Goal: Task Accomplishment & Management: Manage account settings

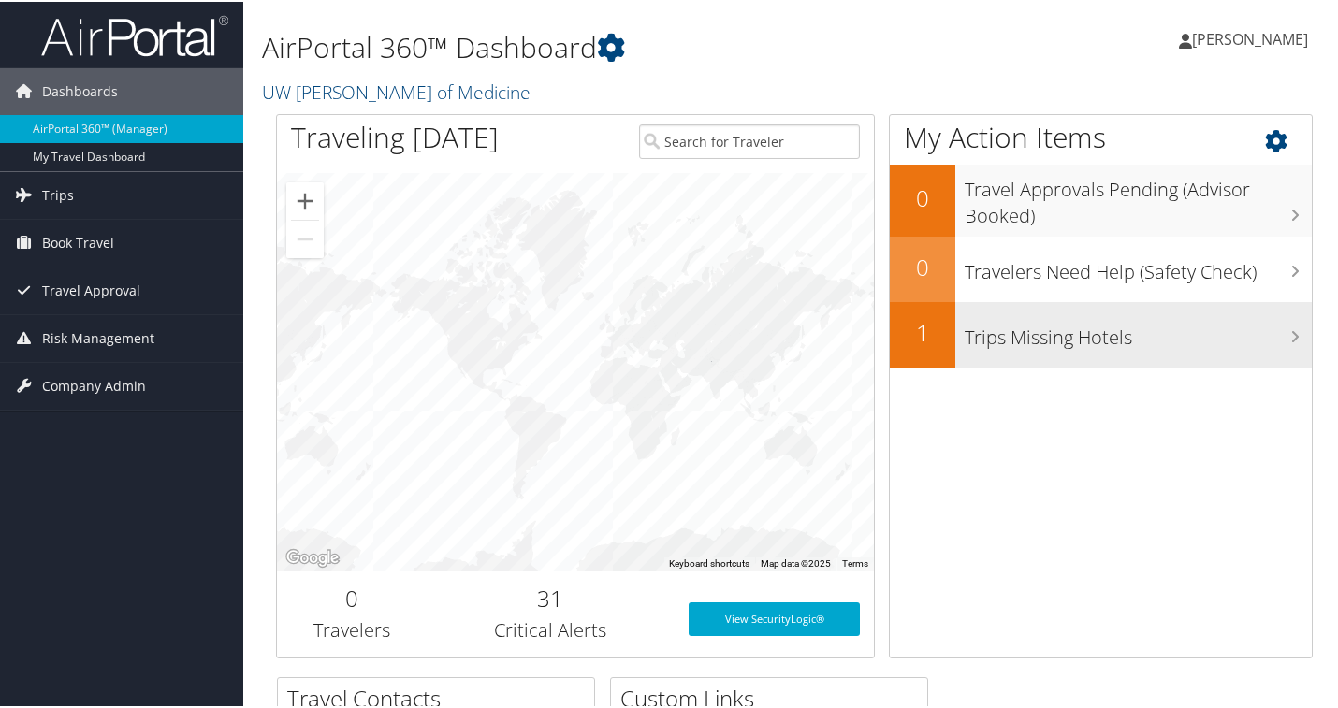
click at [1152, 328] on h3 "Trips Missing Hotels" at bounding box center [1138, 332] width 347 height 36
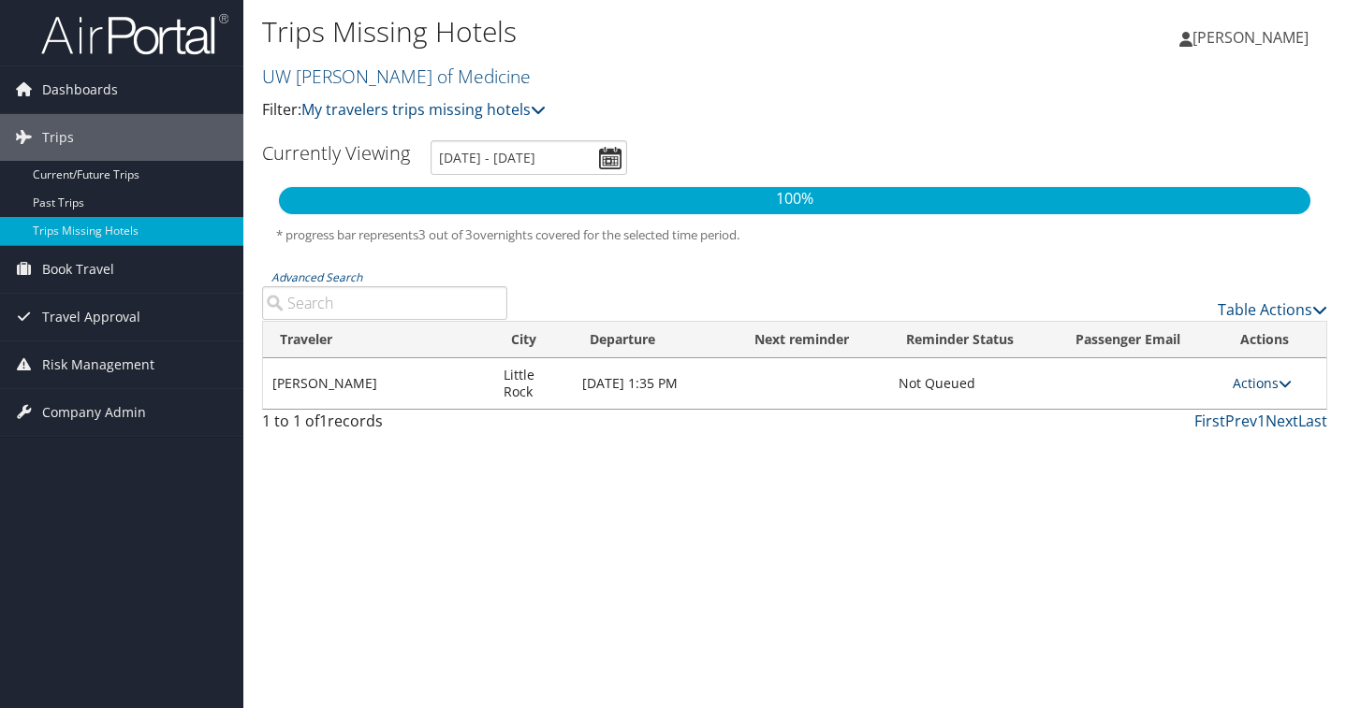
click at [1276, 387] on link "Actions" at bounding box center [1262, 383] width 59 height 18
click at [1254, 451] on link "View Itinerary" at bounding box center [1224, 443] width 129 height 32
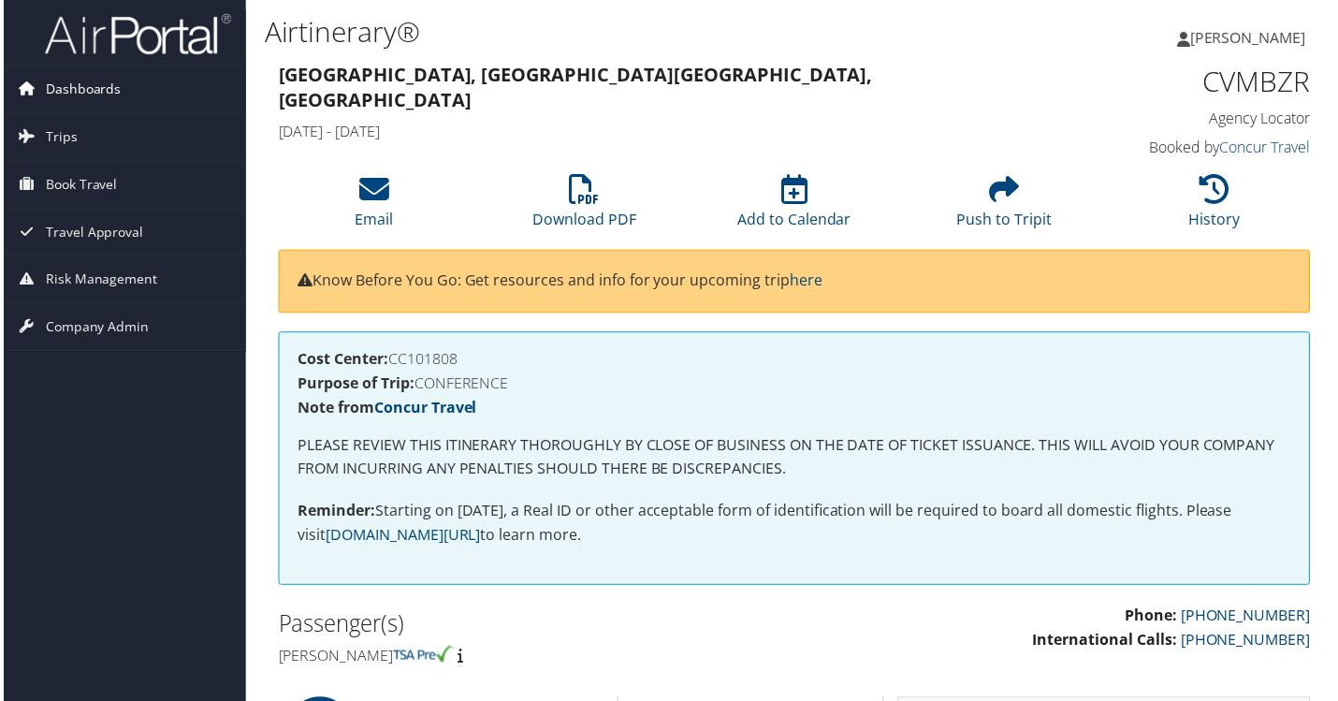
click at [77, 85] on span "Dashboards" at bounding box center [80, 89] width 76 height 47
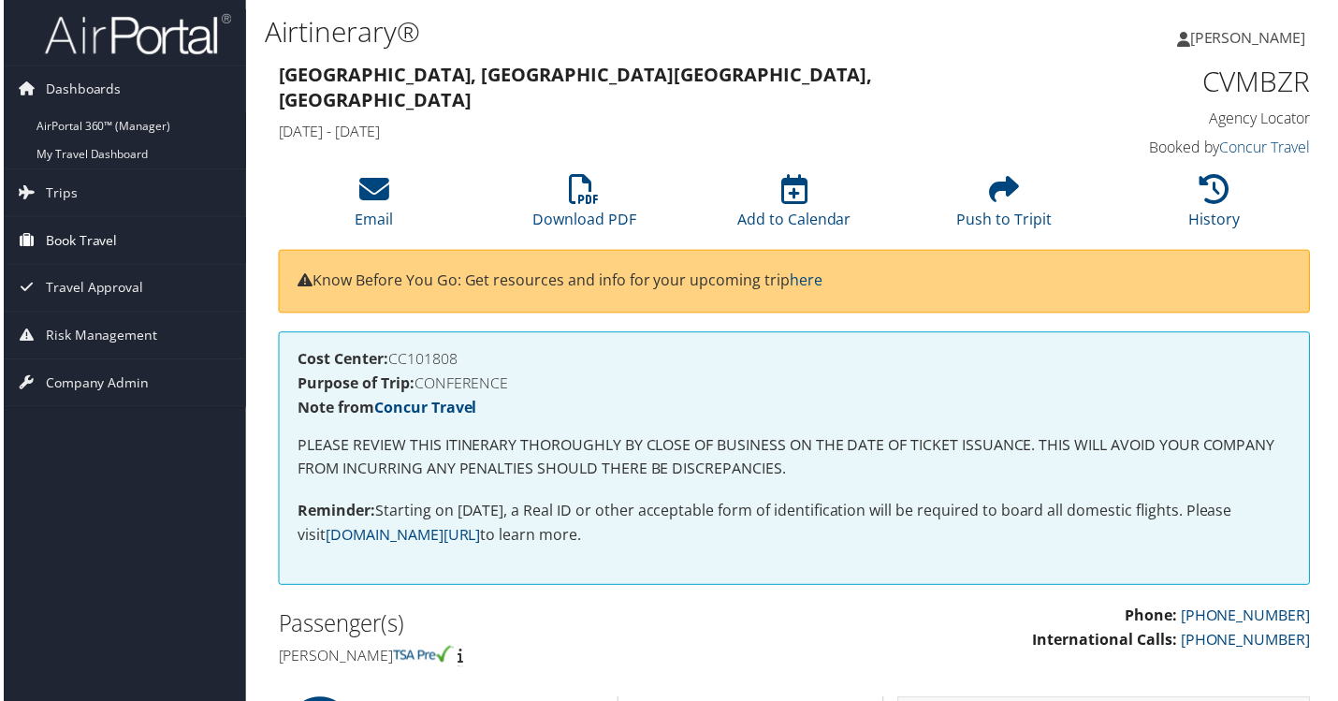
click at [92, 237] on span "Book Travel" at bounding box center [78, 241] width 72 height 47
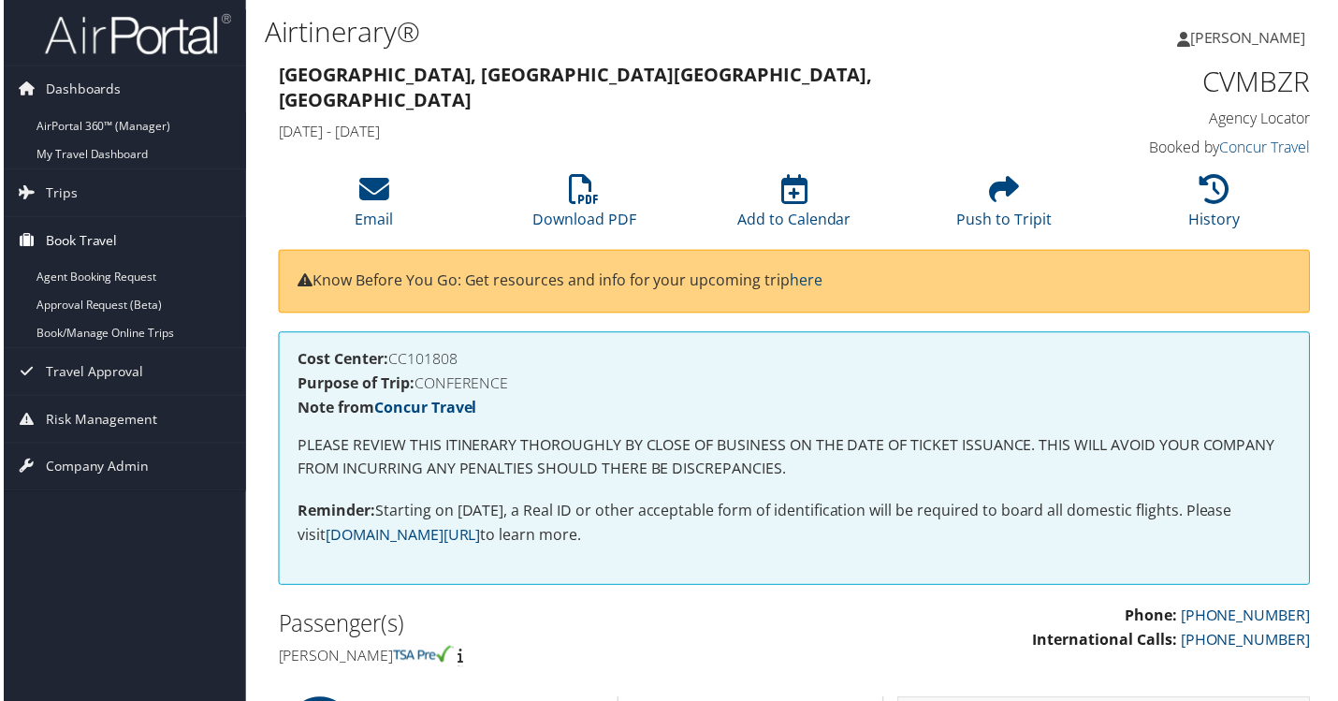
click at [50, 237] on span "Book Travel" at bounding box center [78, 241] width 72 height 47
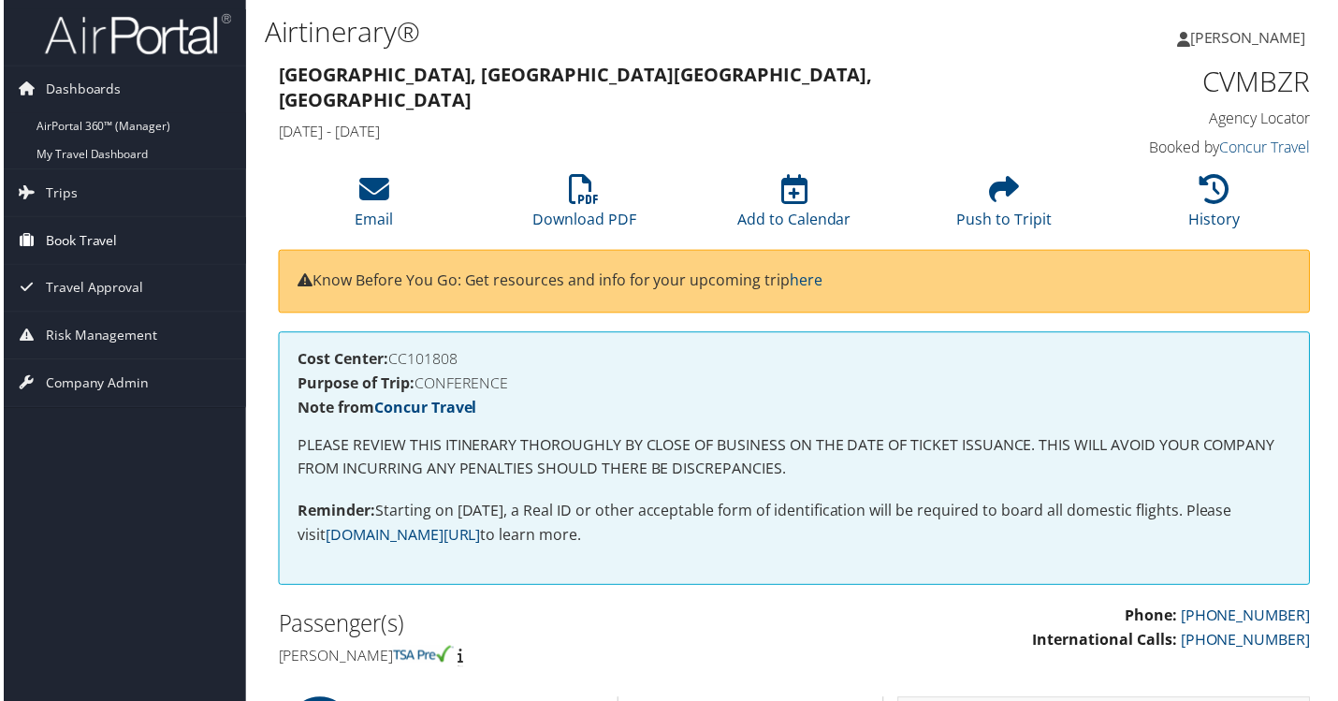
click at [51, 237] on span "Book Travel" at bounding box center [78, 241] width 72 height 47
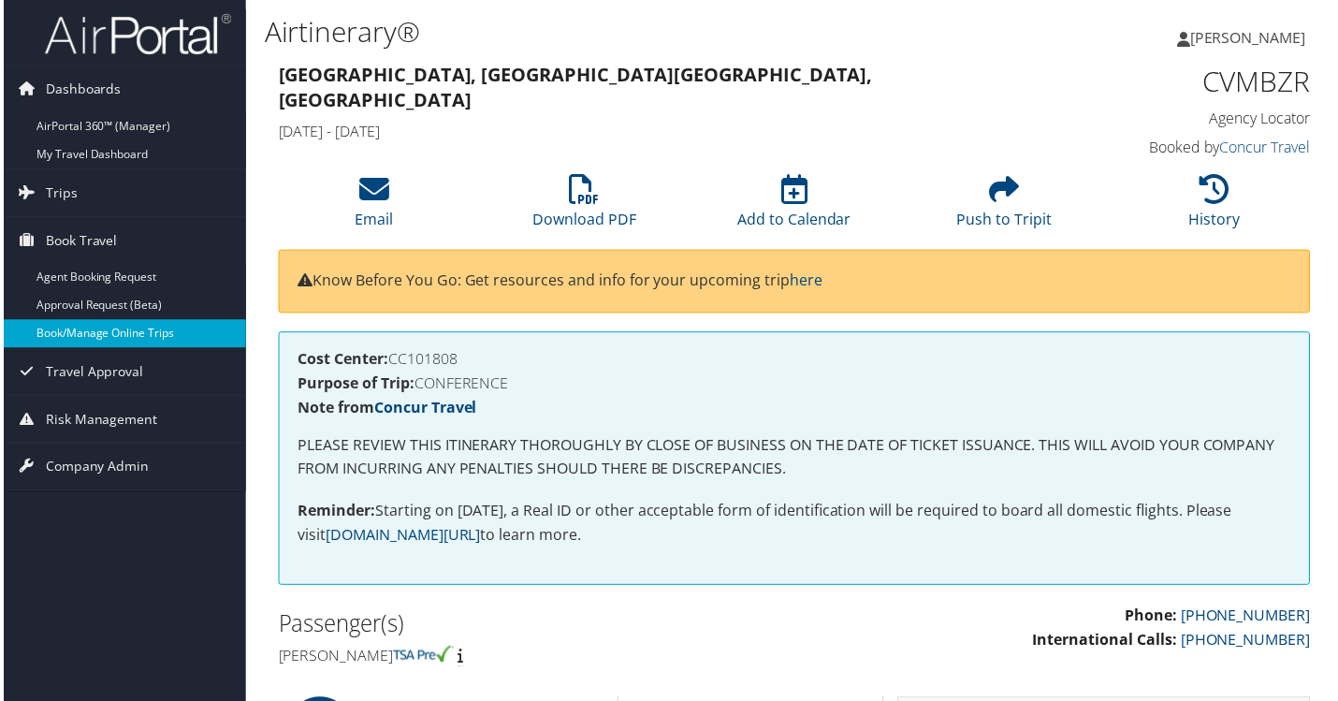
click at [99, 340] on link "Book/Manage Online Trips" at bounding box center [121, 335] width 243 height 28
